Goal: Task Accomplishment & Management: Manage account settings

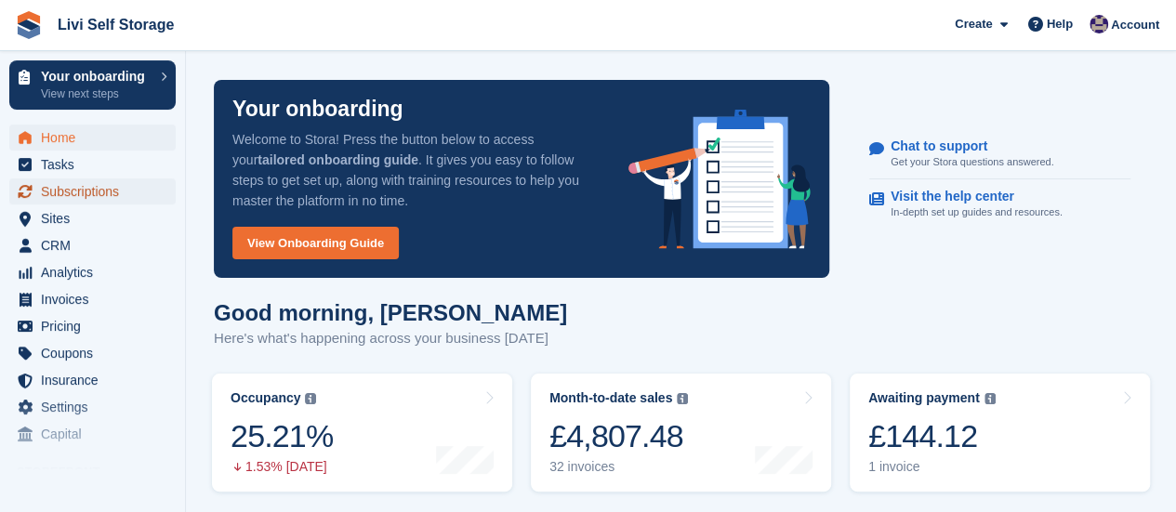
click at [89, 193] on span "Subscriptions" at bounding box center [97, 192] width 112 height 26
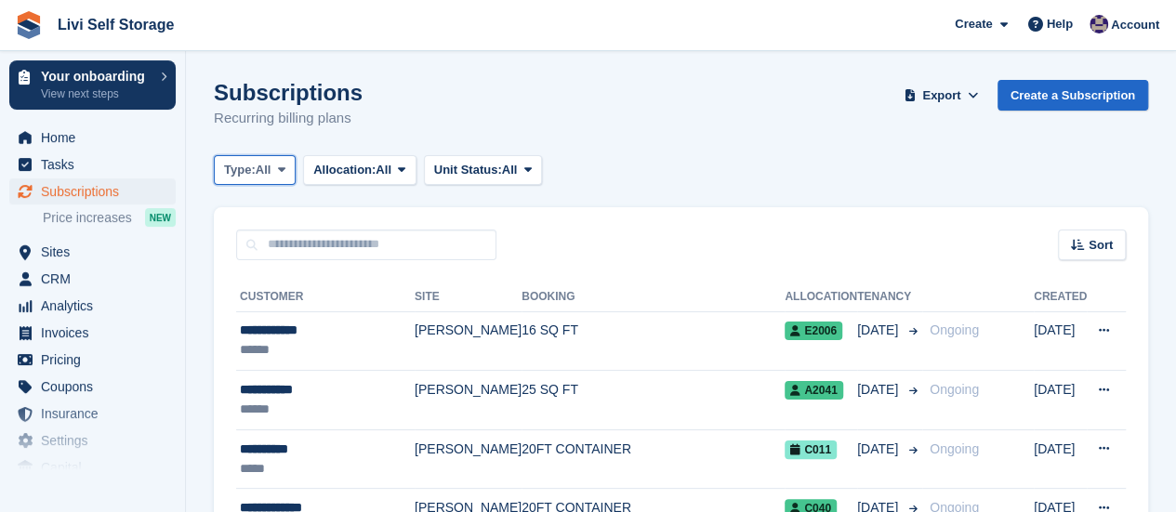
click at [286, 168] on icon at bounding box center [281, 170] width 7 height 12
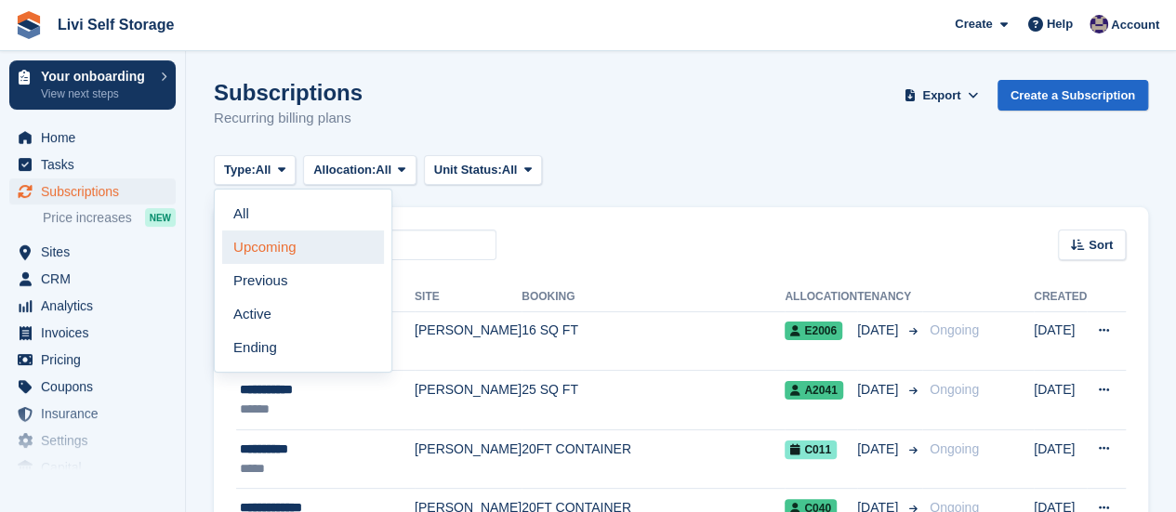
click at [286, 246] on link "Upcoming" at bounding box center [303, 247] width 162 height 33
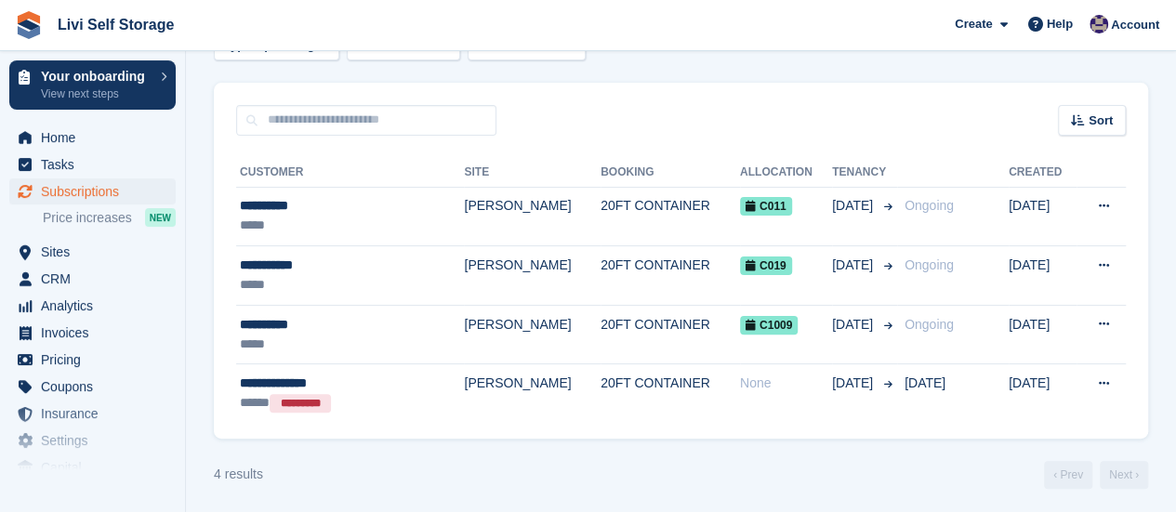
scroll to position [127, 0]
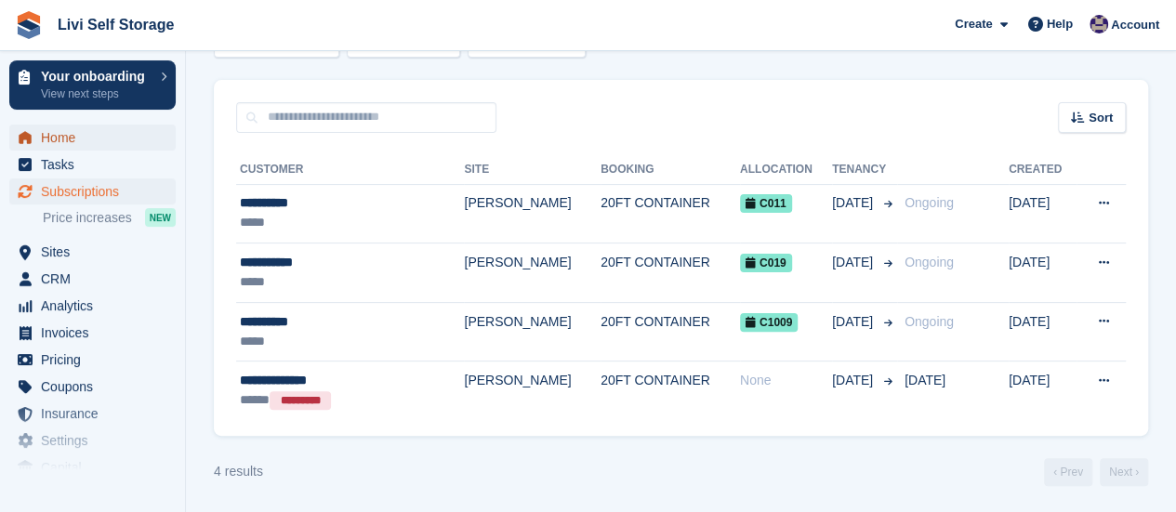
click at [79, 139] on span "Home" at bounding box center [97, 138] width 112 height 26
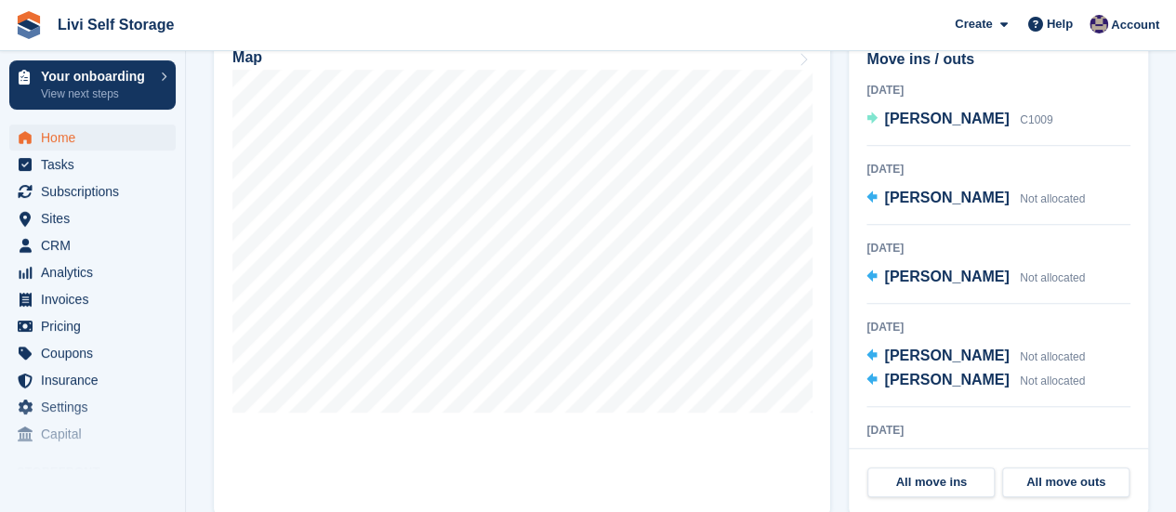
scroll to position [558, 0]
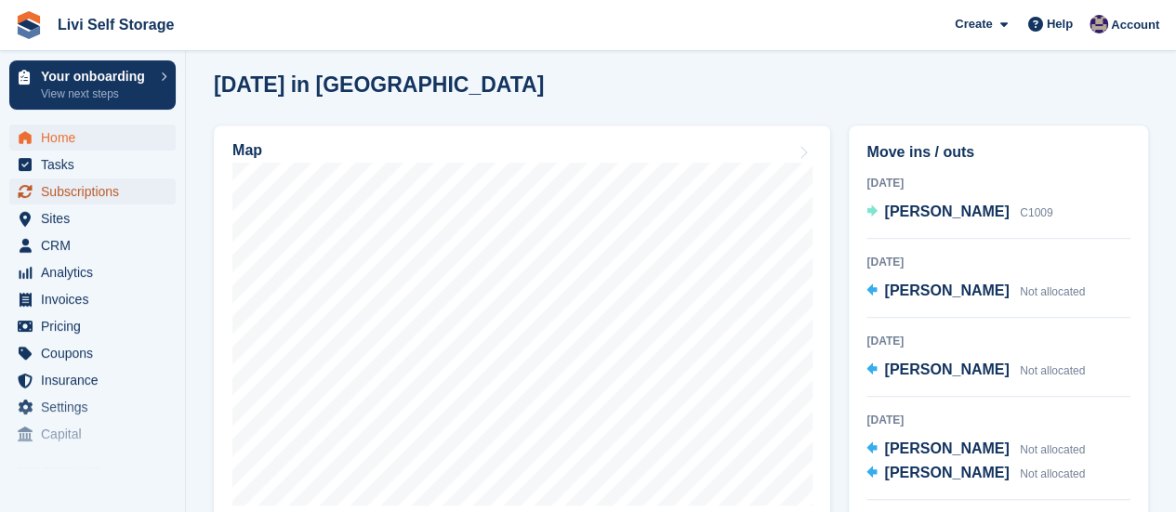
click at [62, 195] on span "Subscriptions" at bounding box center [97, 192] width 112 height 26
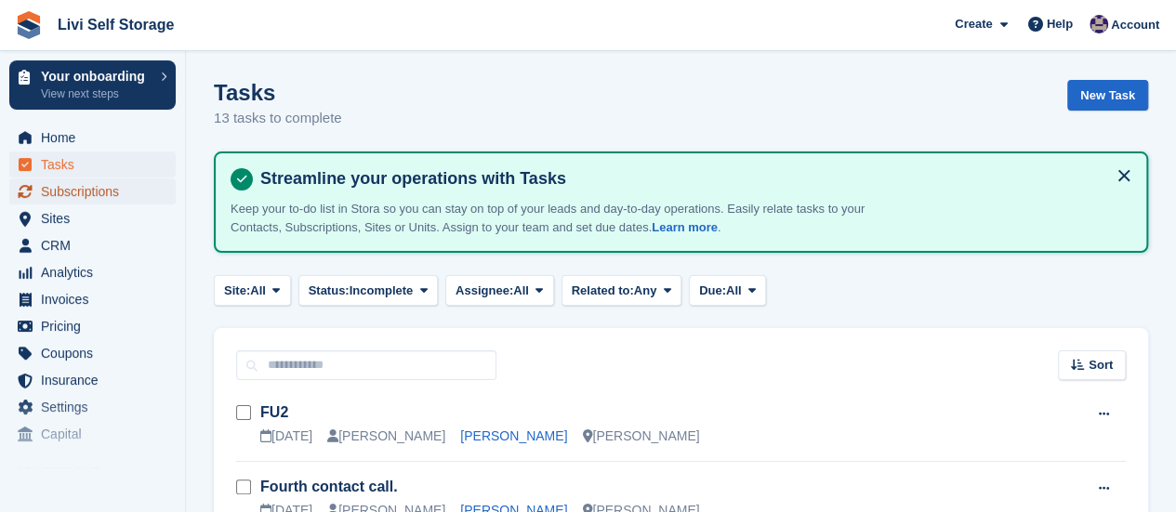
click at [60, 199] on span "Subscriptions" at bounding box center [97, 192] width 112 height 26
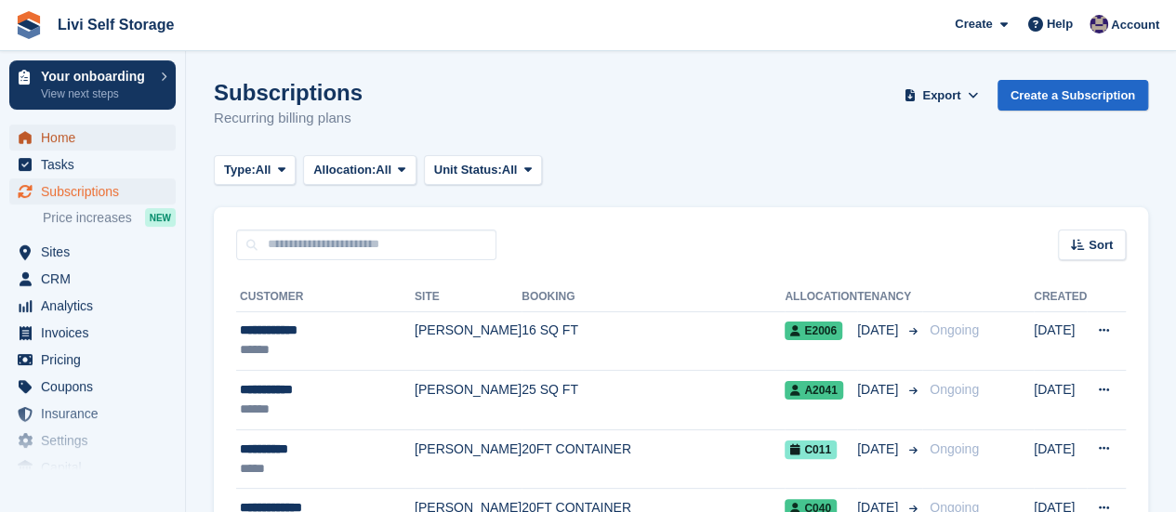
click at [73, 135] on span "Home" at bounding box center [97, 138] width 112 height 26
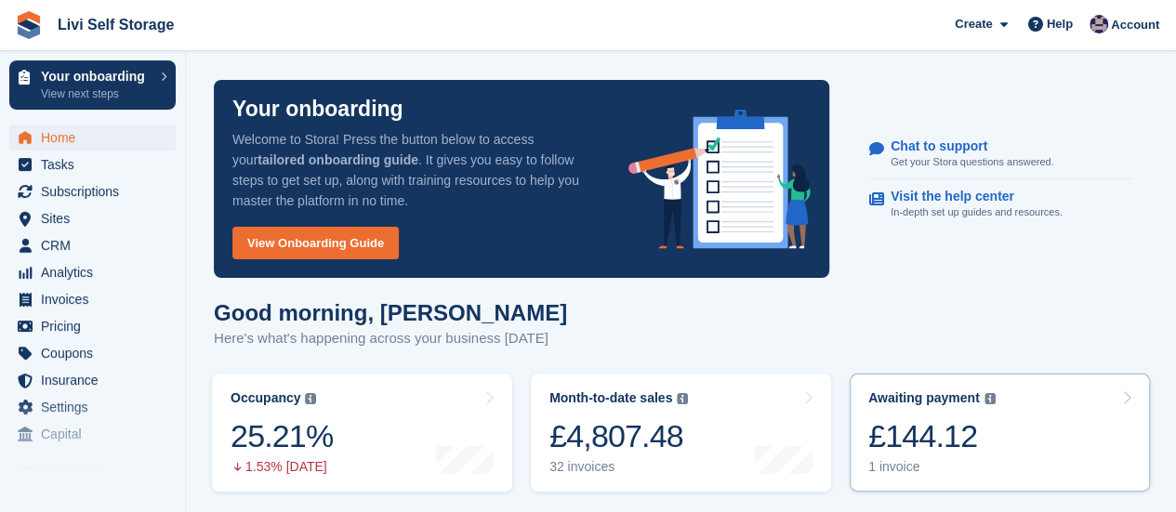
scroll to position [186, 0]
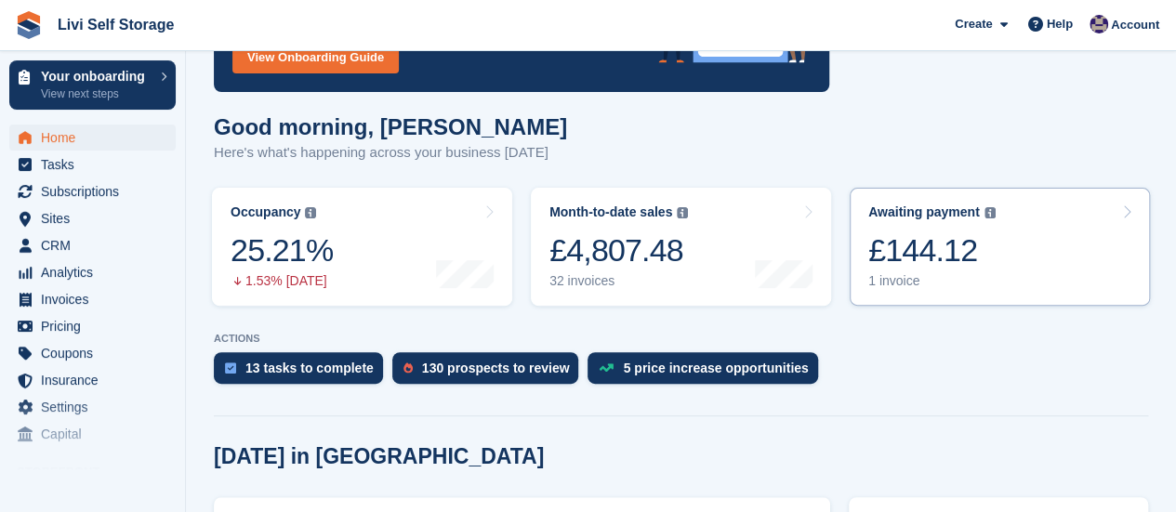
click at [896, 278] on div "1 invoice" at bounding box center [932, 281] width 127 height 16
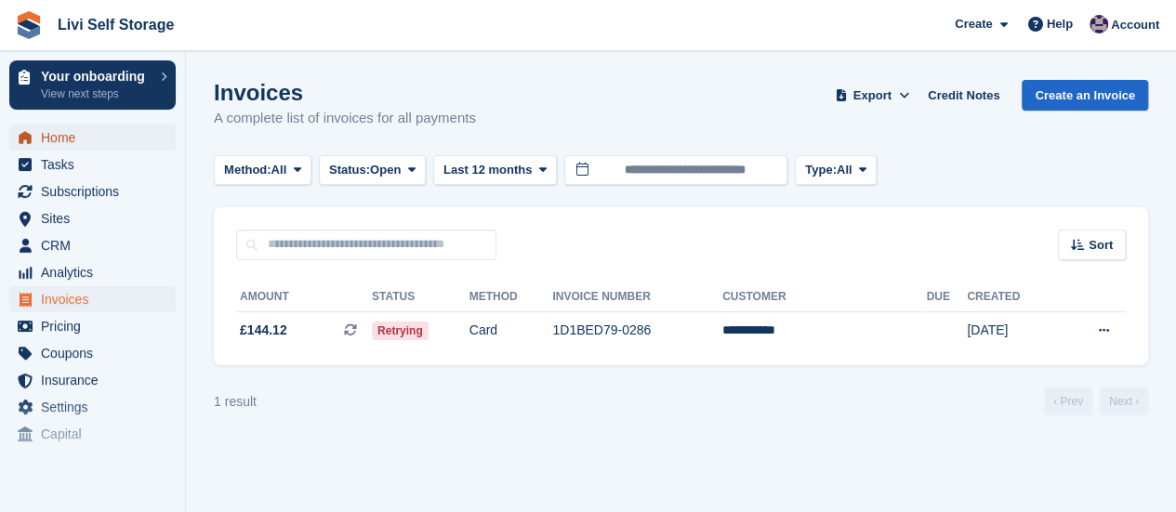
click at [69, 144] on span "Home" at bounding box center [97, 138] width 112 height 26
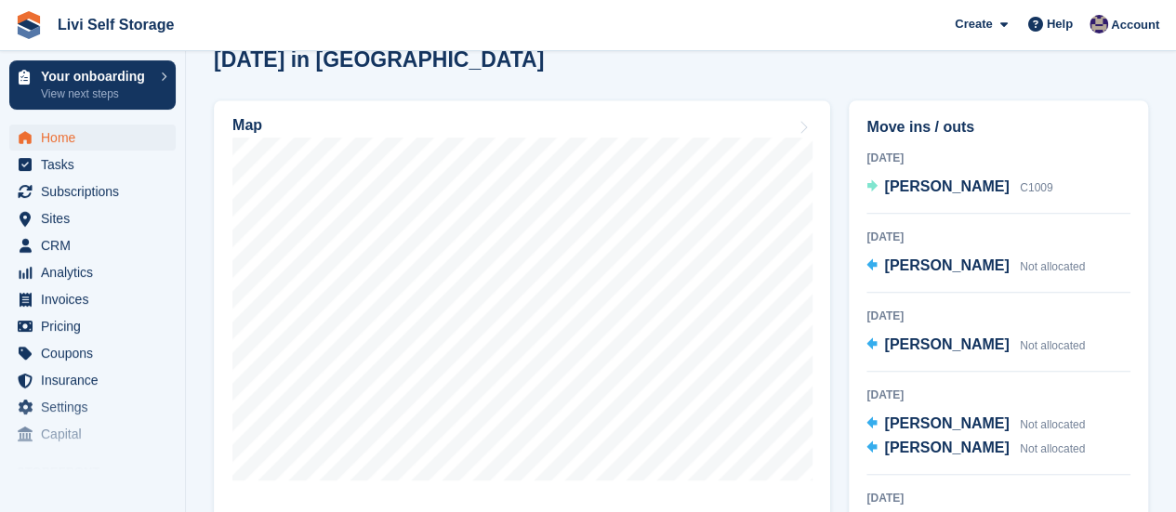
scroll to position [558, 0]
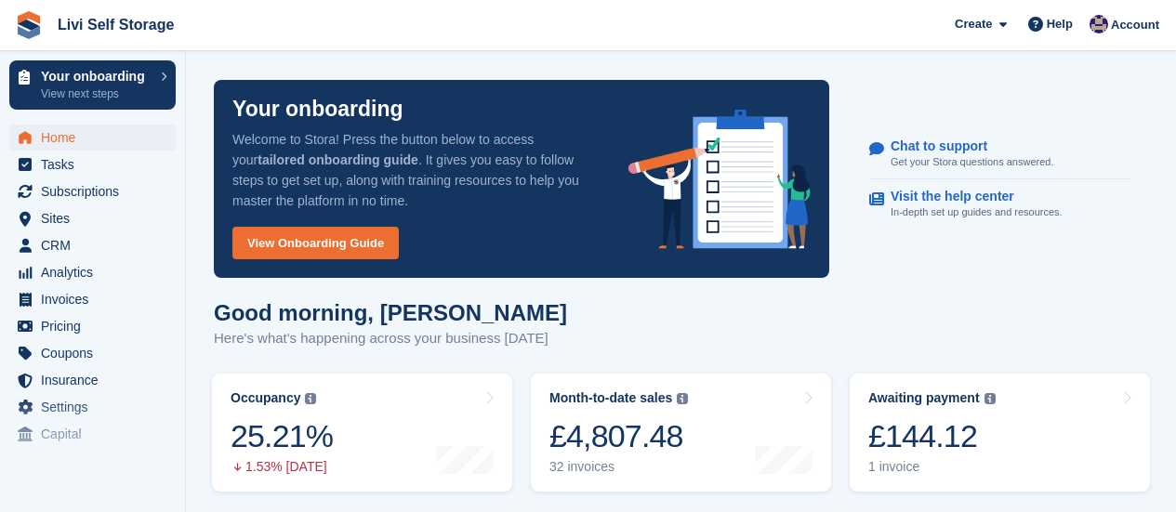
scroll to position [558, 0]
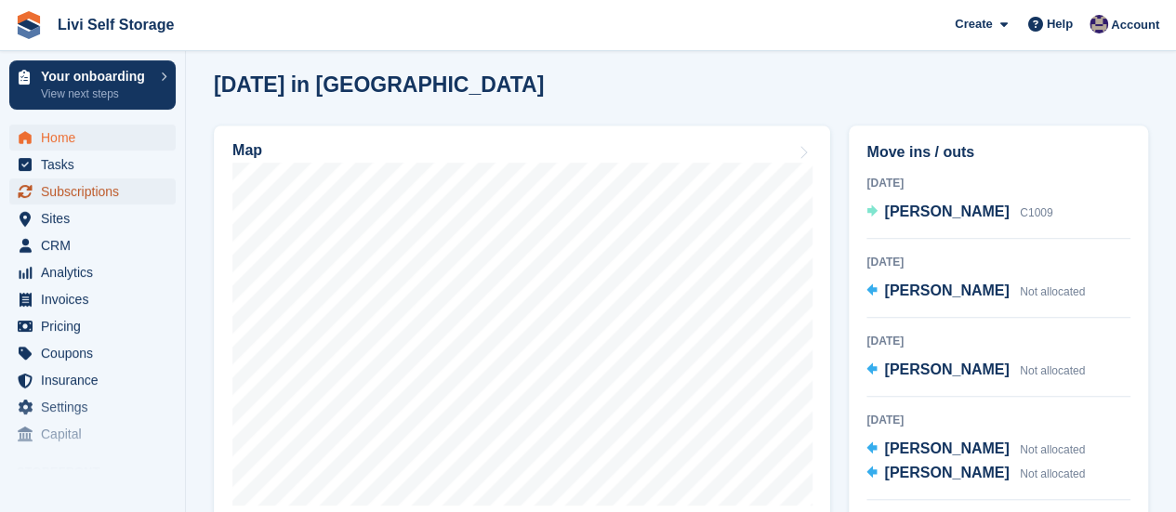
click at [81, 191] on span "Subscriptions" at bounding box center [97, 192] width 112 height 26
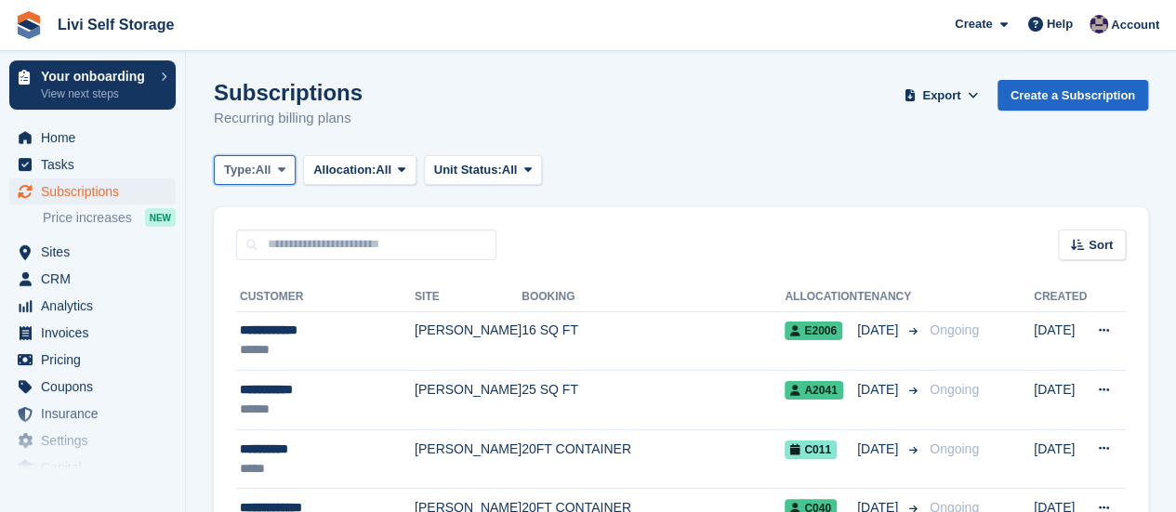
click at [281, 167] on icon at bounding box center [281, 170] width 7 height 12
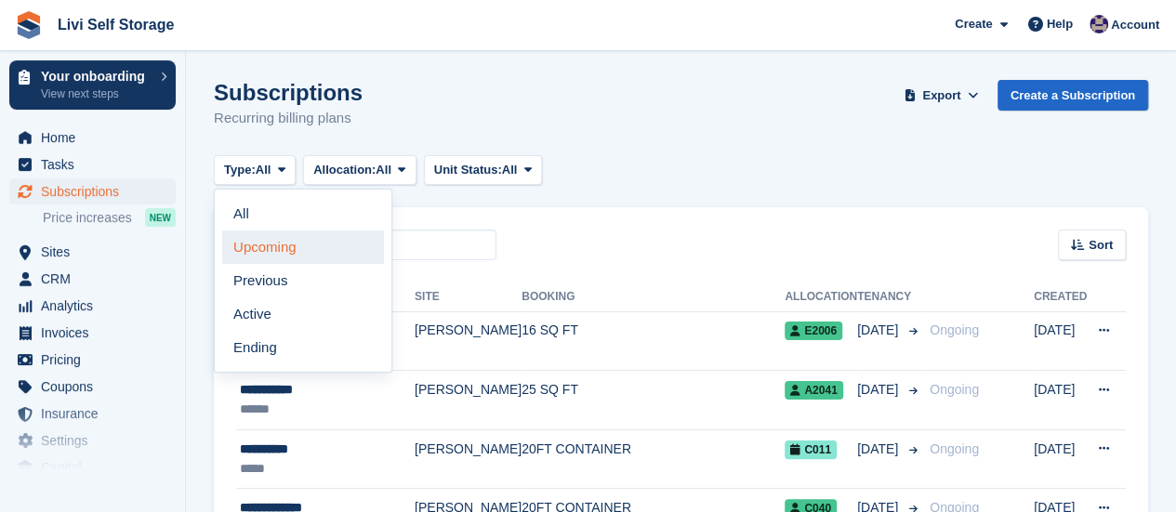
click at [268, 250] on link "Upcoming" at bounding box center [303, 247] width 162 height 33
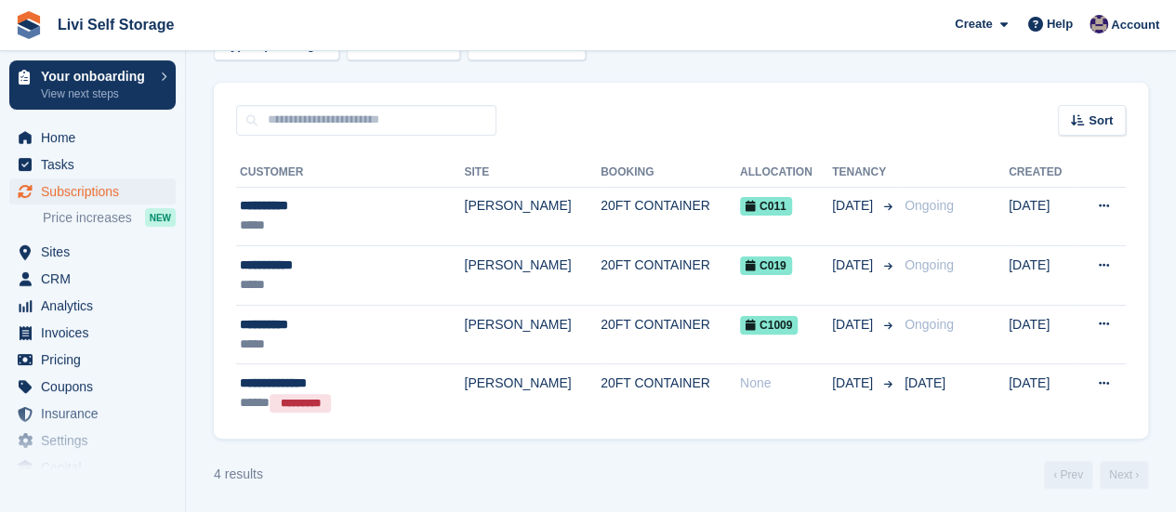
scroll to position [127, 0]
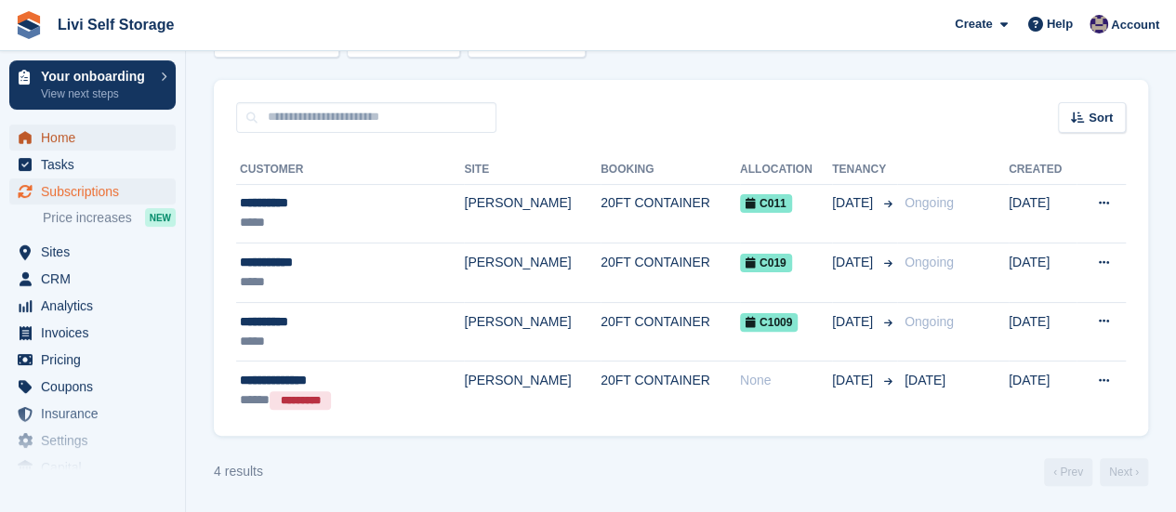
click at [71, 139] on span "Home" at bounding box center [97, 138] width 112 height 26
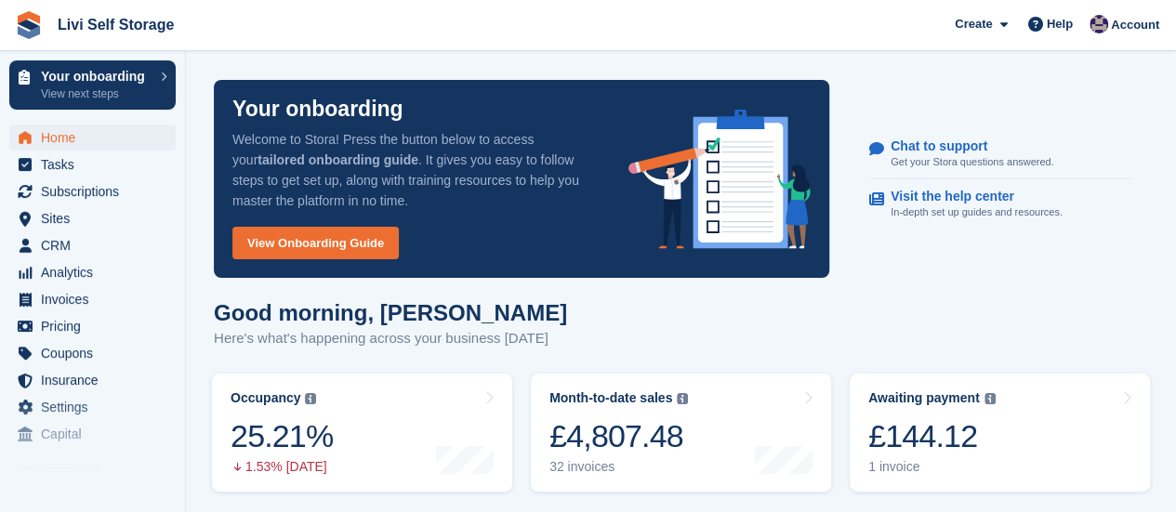
scroll to position [558, 0]
